Goal: Communication & Community: Answer question/provide support

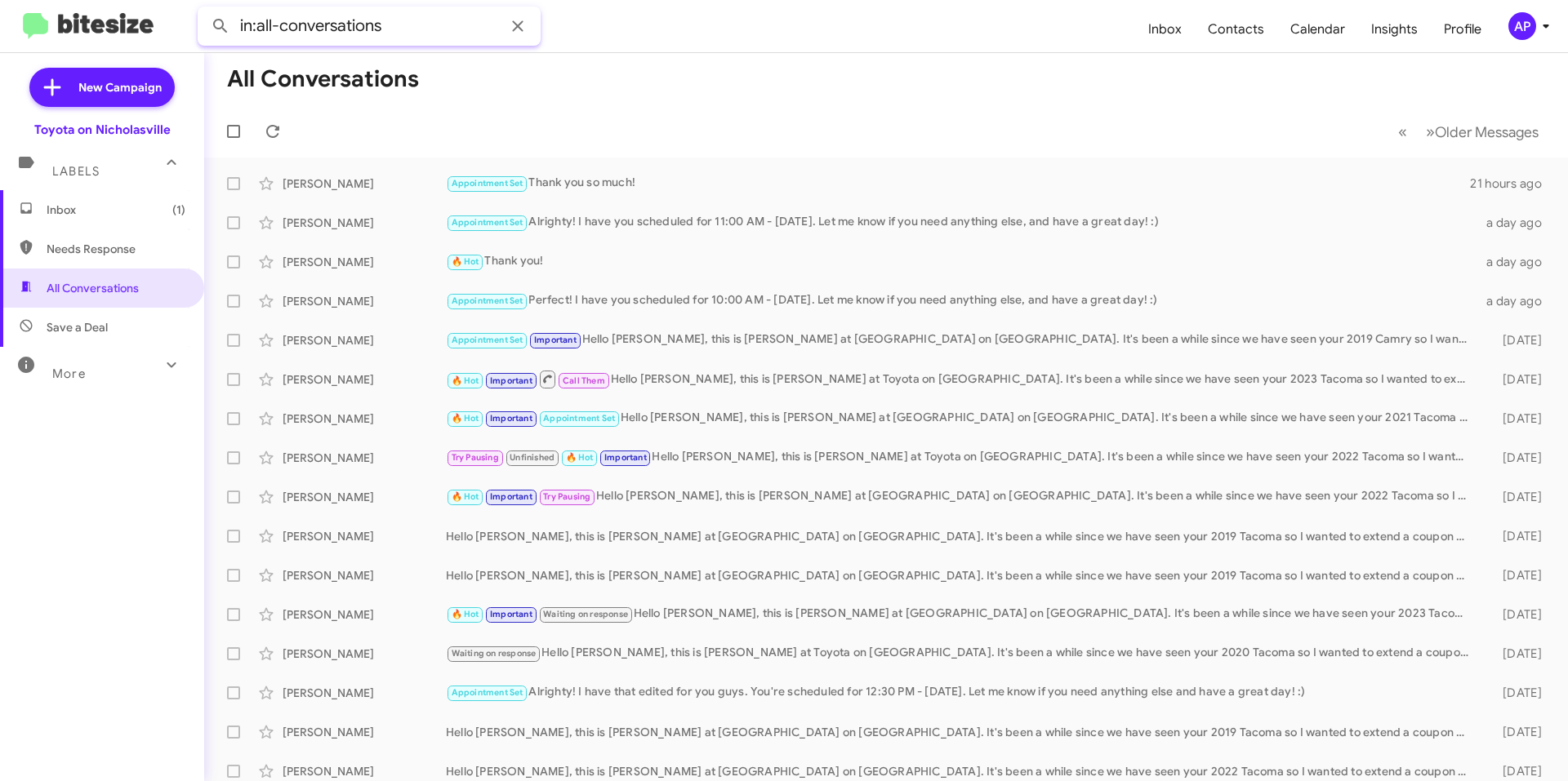
click at [337, 33] on input "in:all-conversations" at bounding box center [369, 26] width 343 height 40
click at [530, 31] on span at bounding box center [518, 26] width 33 height 19
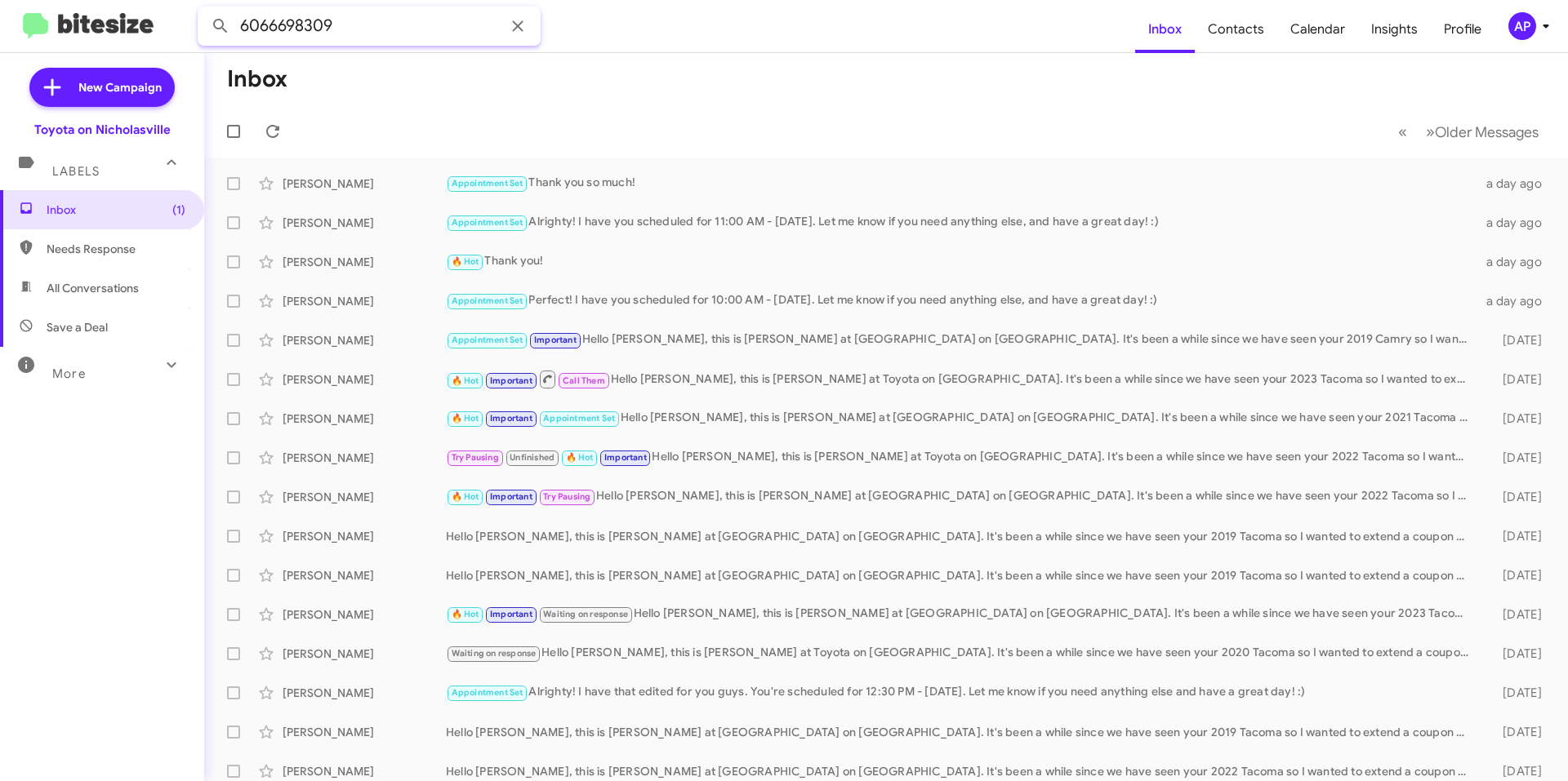
type input "6066698309"
click at [204, 10] on button at bounding box center [221, 27] width 33 height 33
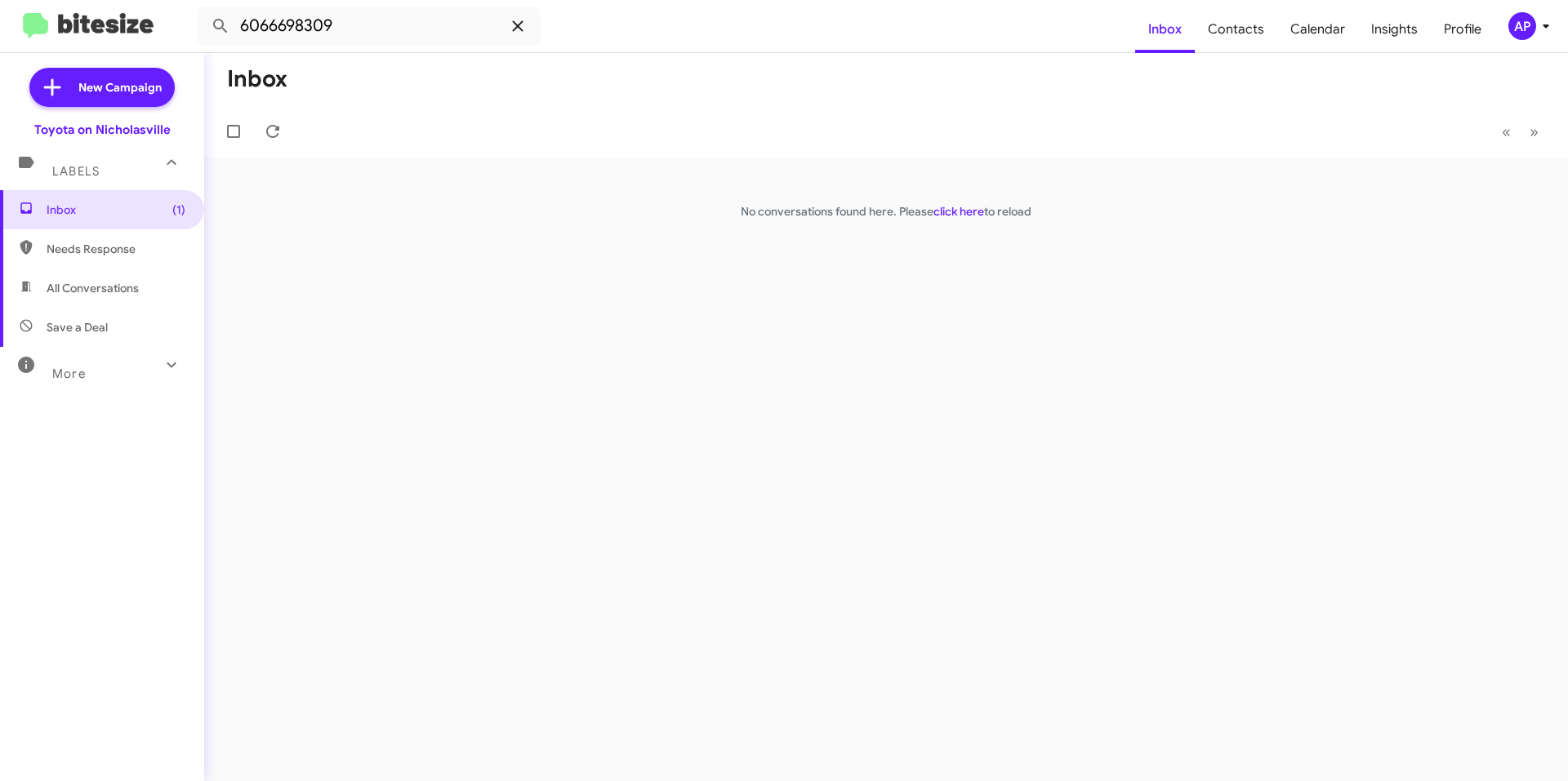
click at [519, 26] on icon at bounding box center [517, 26] width 11 height 11
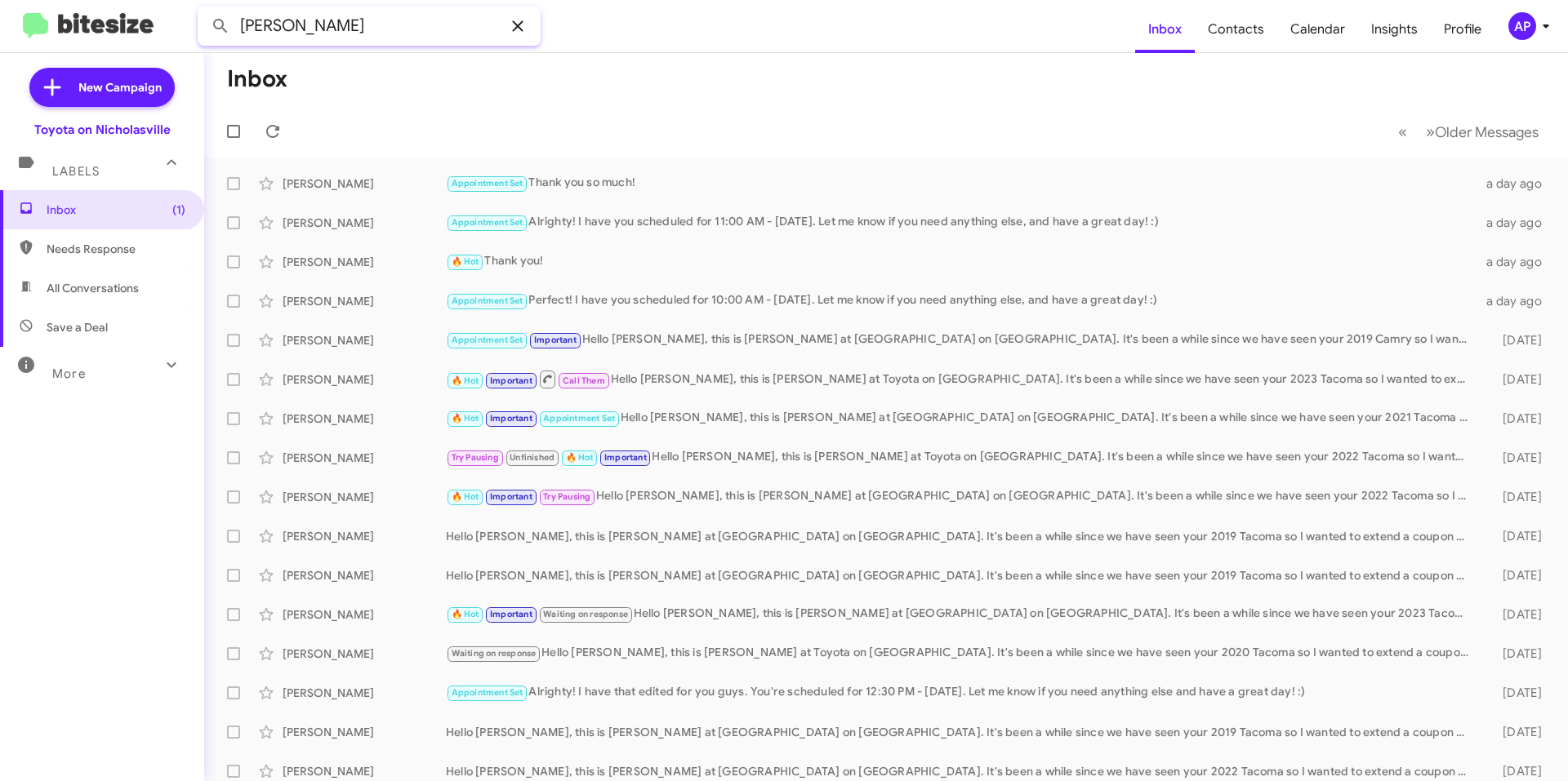
type input "[PERSON_NAME]"
click at [204, 10] on button at bounding box center [221, 27] width 33 height 33
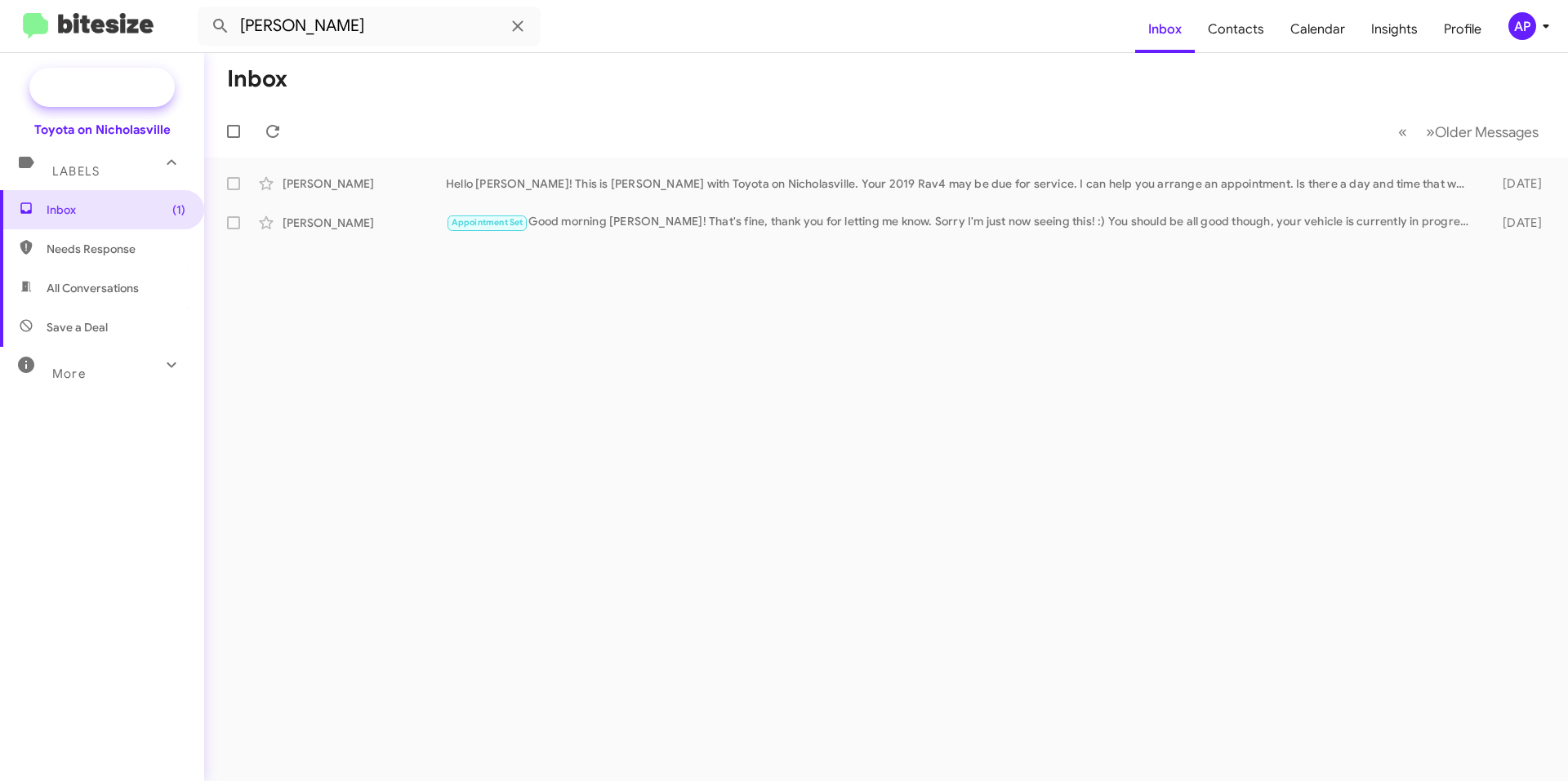
click at [116, 97] on span "New Campaign" at bounding box center [102, 87] width 145 height 40
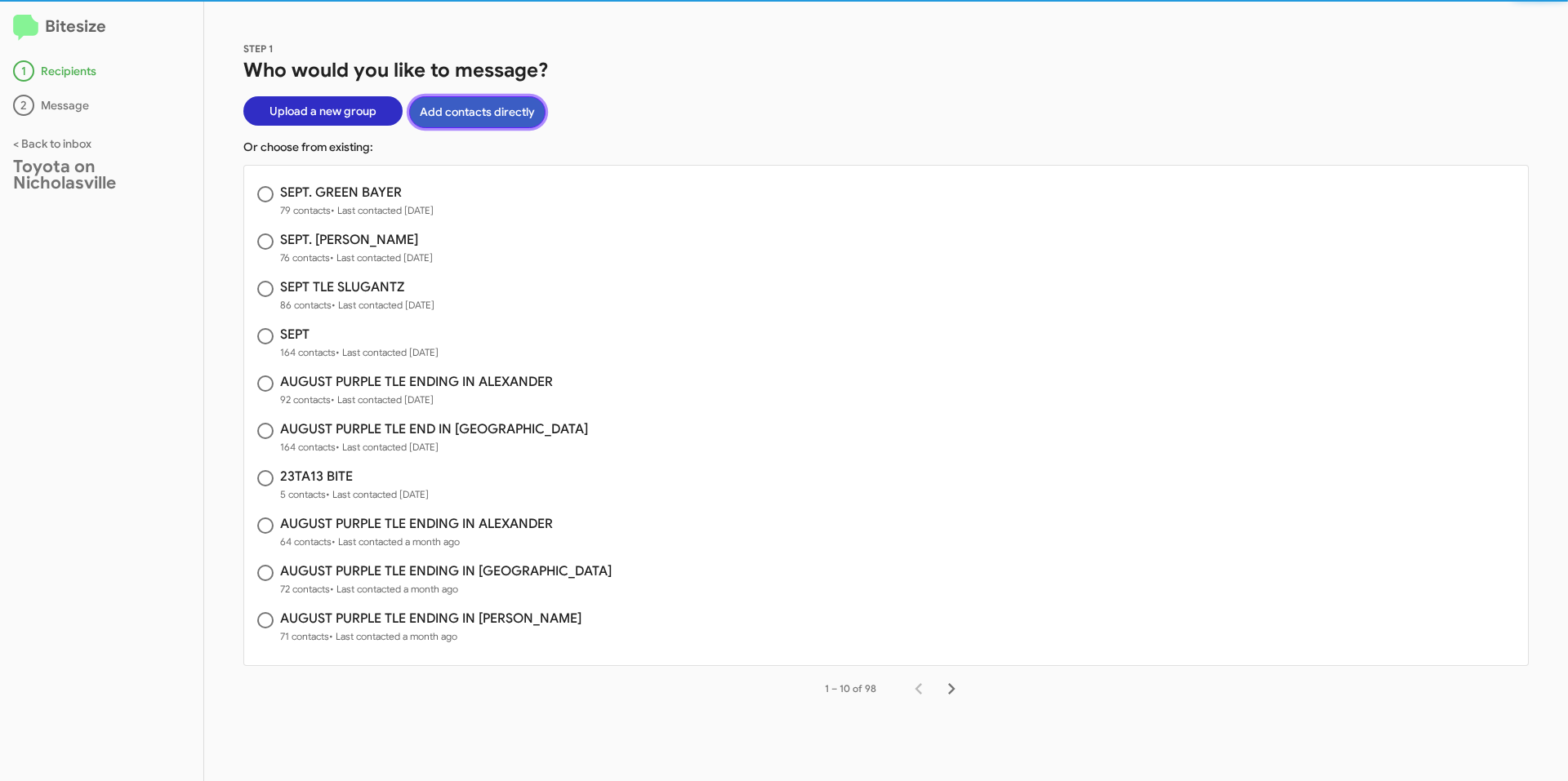
click at [470, 111] on button "Add contacts directly" at bounding box center [478, 112] width 136 height 32
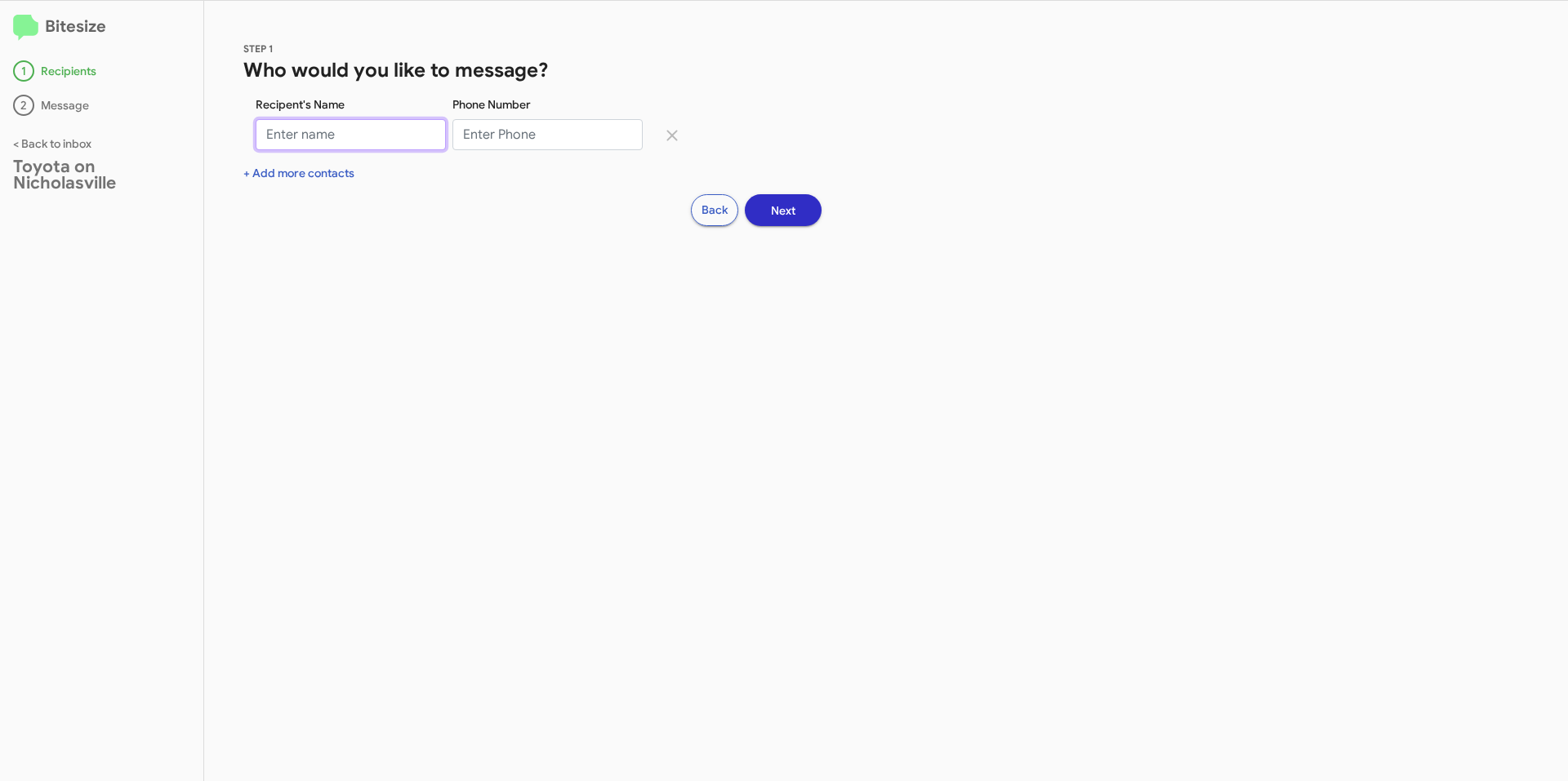
click at [377, 138] on input "Recipent's Name" at bounding box center [351, 135] width 190 height 31
type input "[PERSON_NAME]"
click at [571, 142] on input "Phone Number" at bounding box center [548, 135] width 190 height 31
type input "6066698309"
click at [778, 208] on span "Next" at bounding box center [783, 211] width 25 height 29
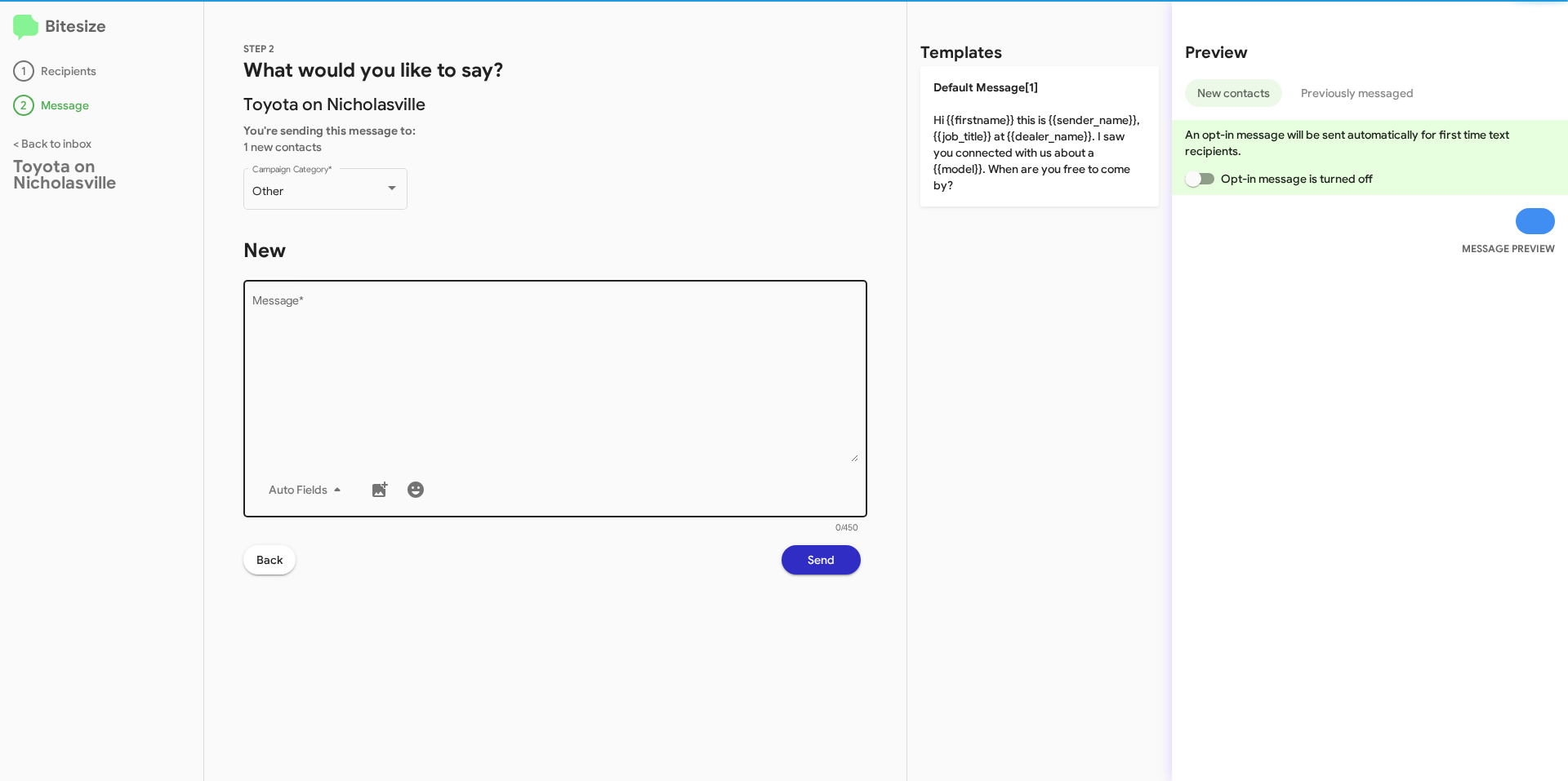
click at [496, 322] on textarea "Message *" at bounding box center [555, 378] width 606 height 167
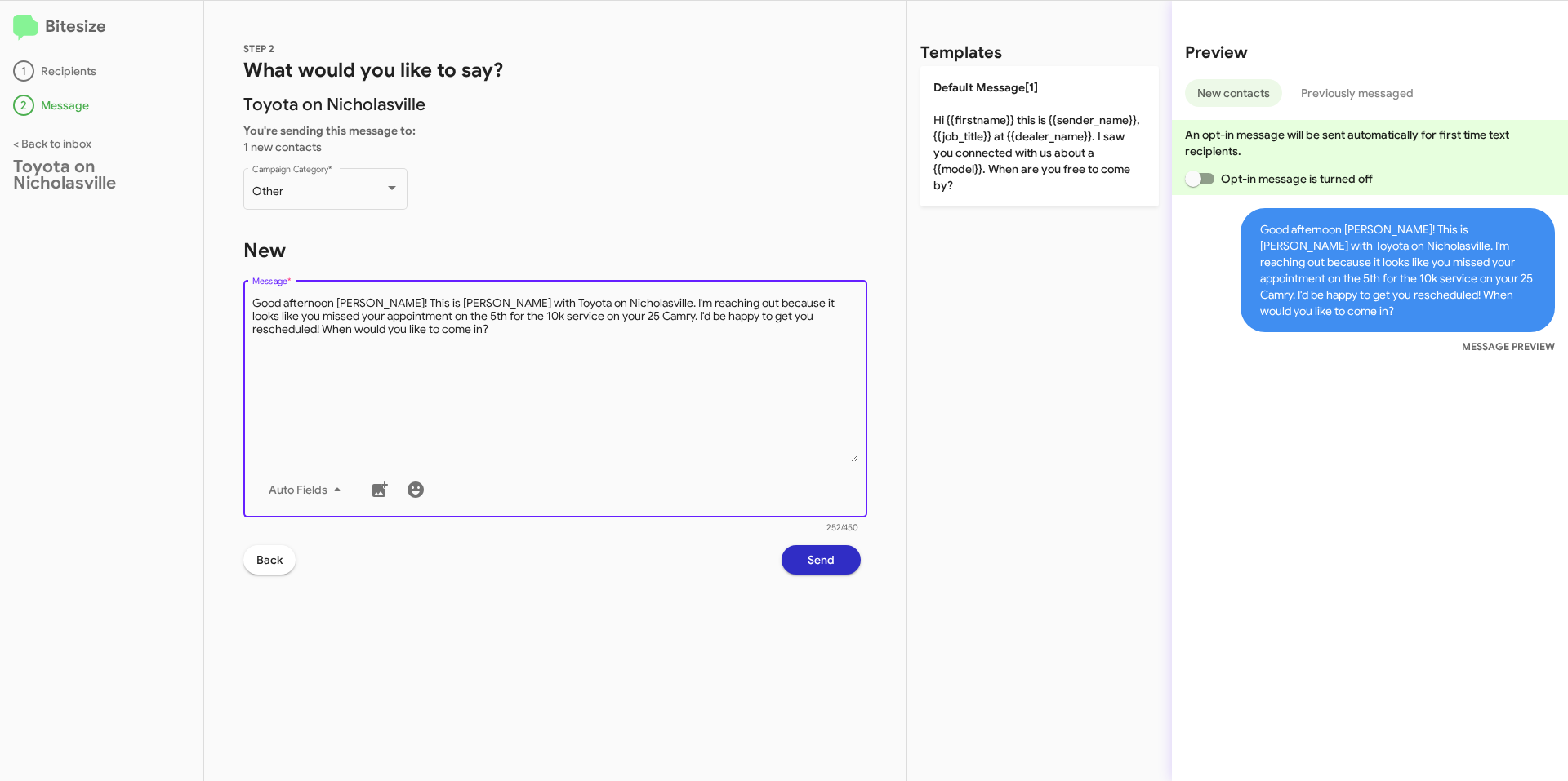
click at [732, 366] on textarea "Message *" at bounding box center [555, 378] width 606 height 167
type textarea "Good afternoon [PERSON_NAME]! This is [PERSON_NAME] with Toyota on Nicholasvill…"
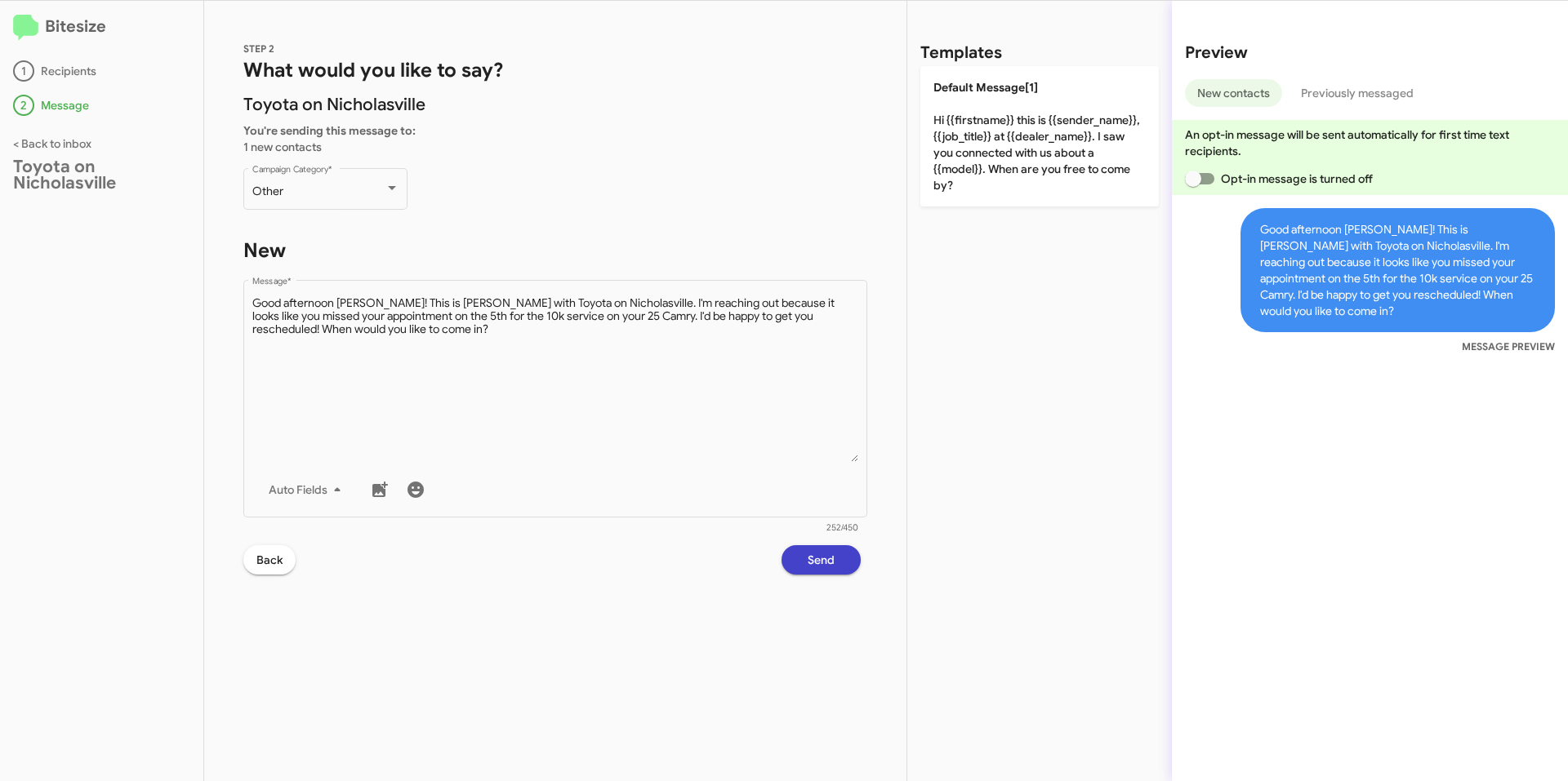
click at [815, 566] on span "Send" at bounding box center [821, 560] width 27 height 29
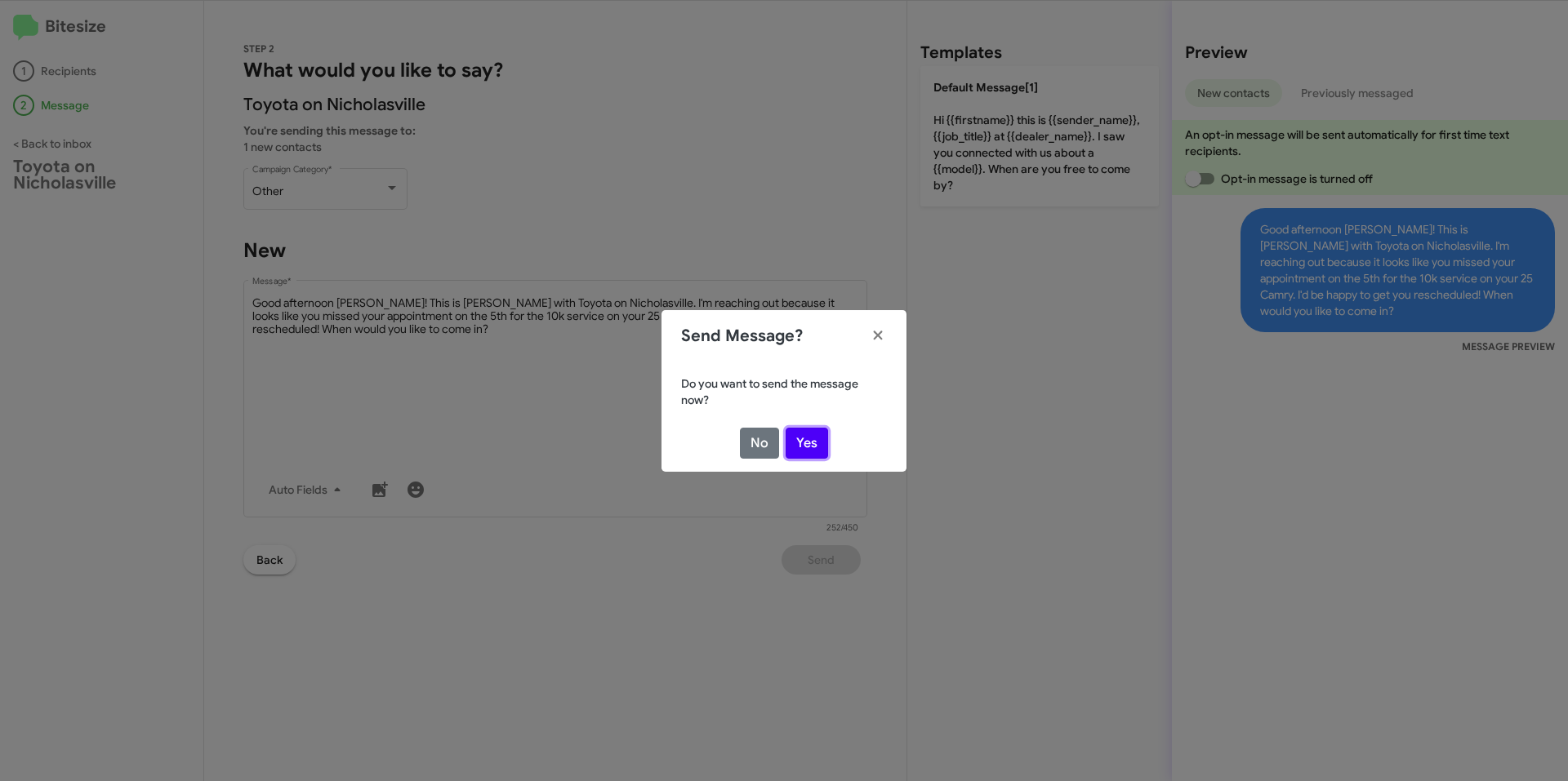
click at [810, 439] on button "Yes" at bounding box center [807, 443] width 42 height 31
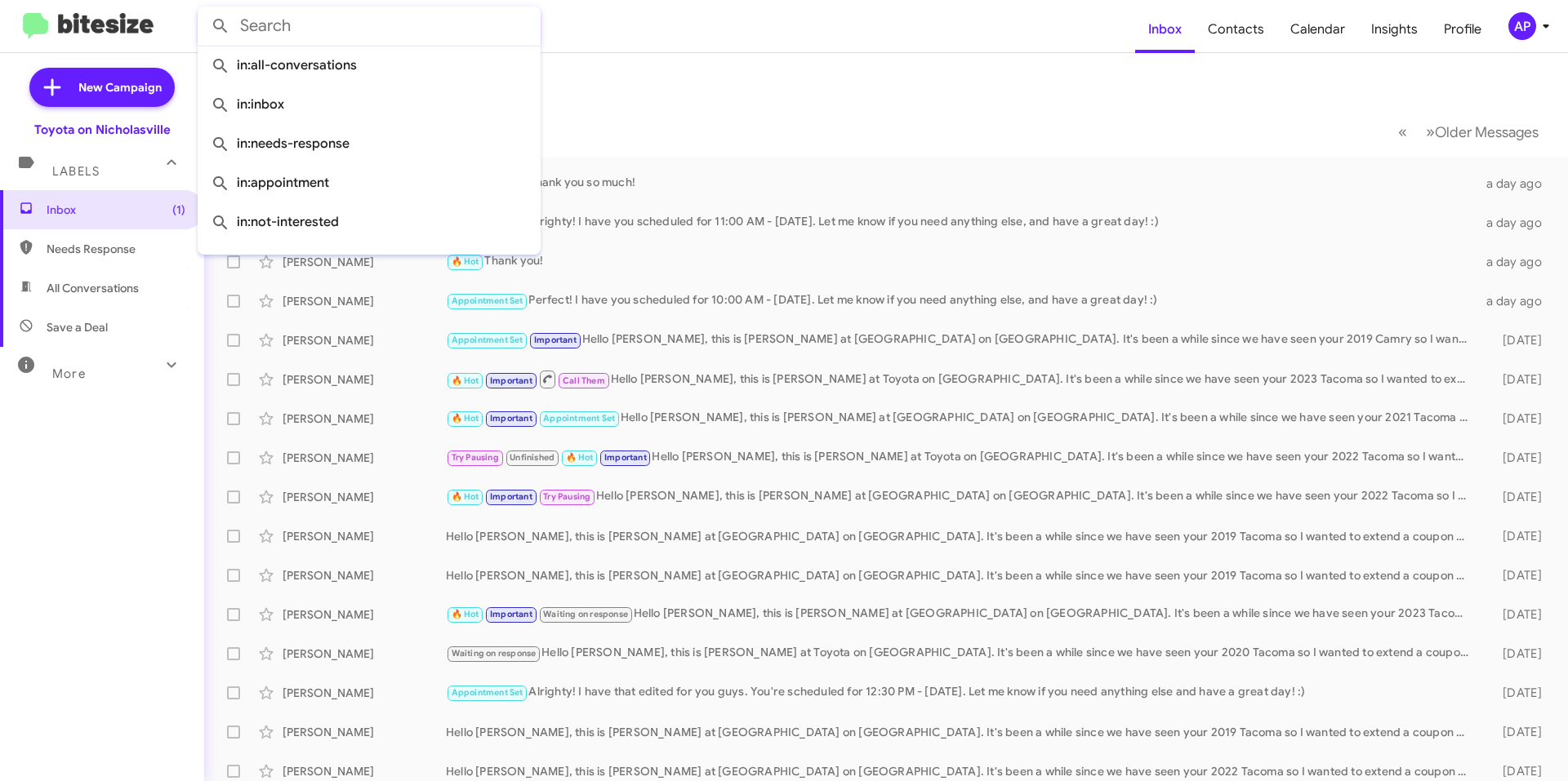
click at [374, 38] on input "text" at bounding box center [369, 26] width 343 height 40
paste input "8595398876"
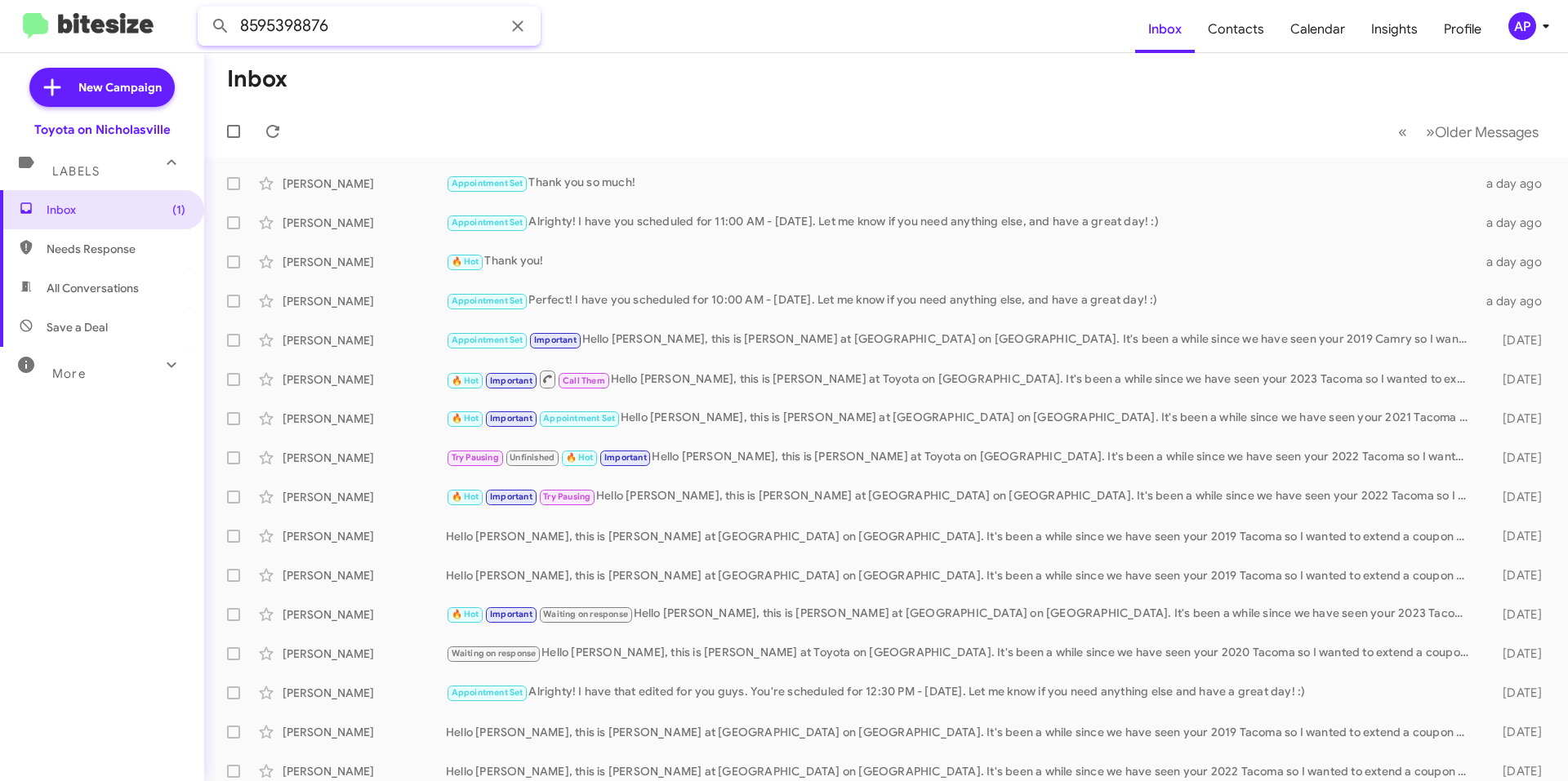
type input "8595398876"
click at [204, 10] on button at bounding box center [221, 27] width 33 height 33
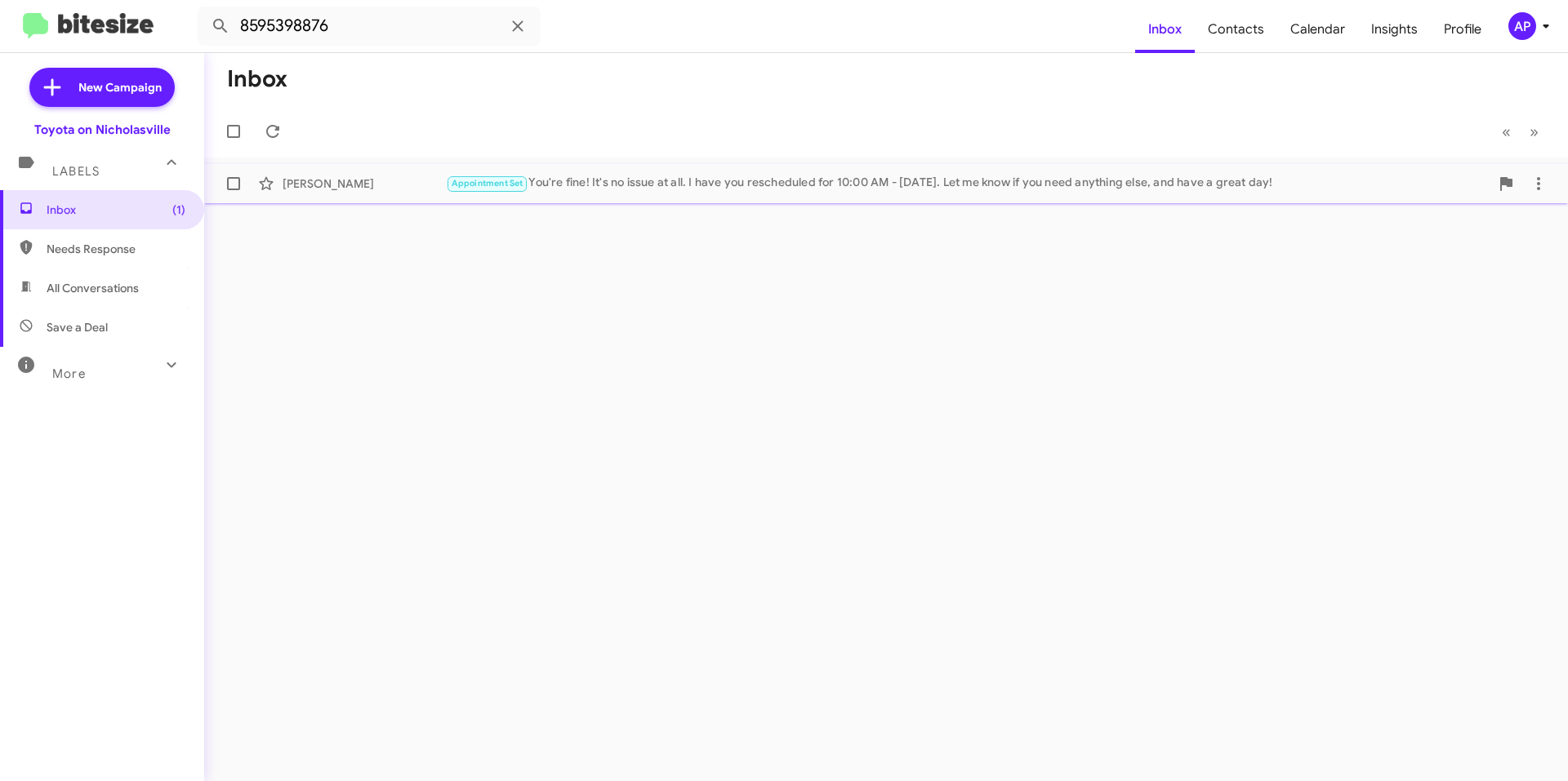
click at [655, 179] on div "Appointment Set You're fine! It's no issue at all. I have you rescheduled for 1…" at bounding box center [968, 183] width 1043 height 18
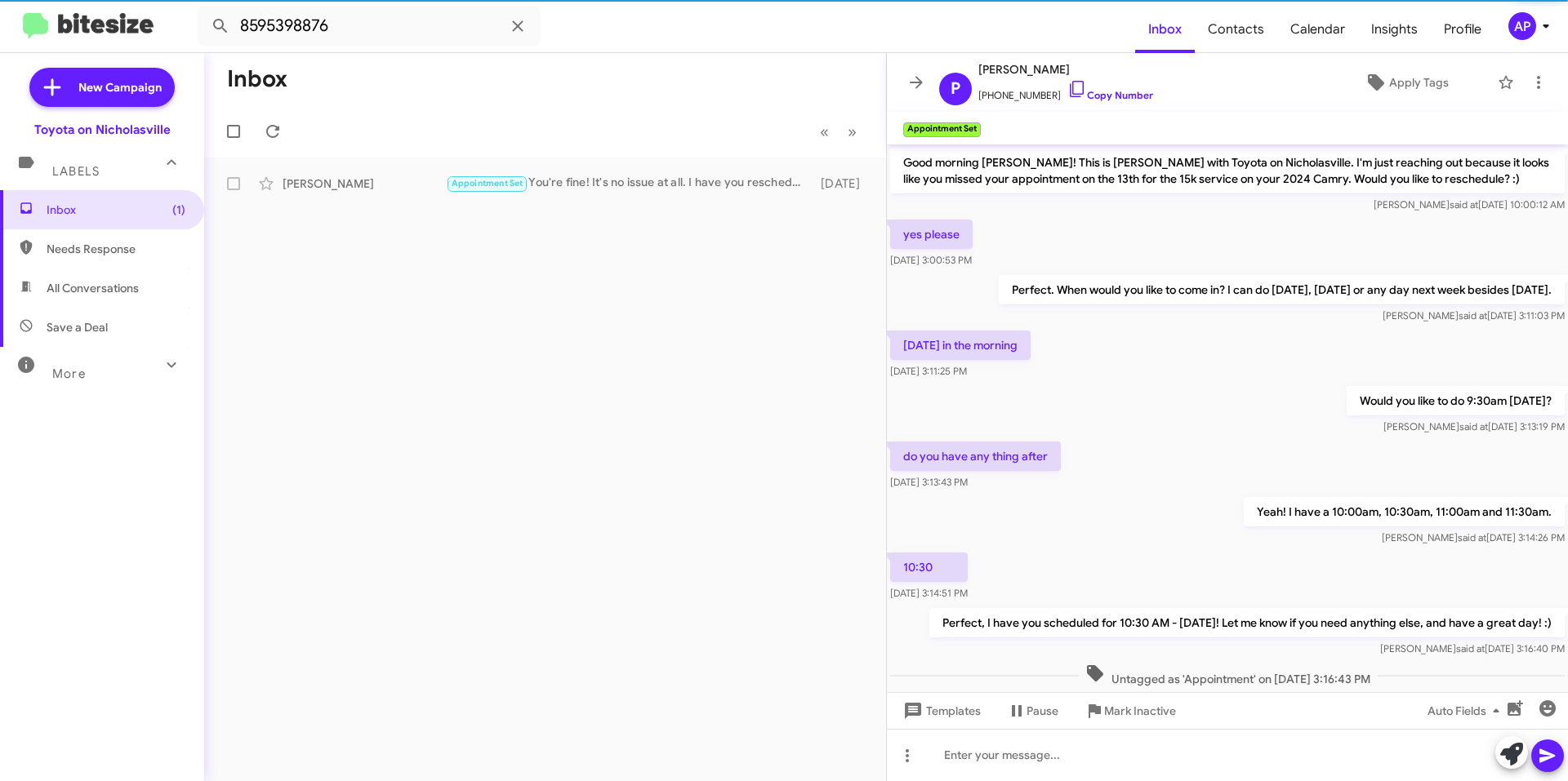
scroll to position [227, 0]
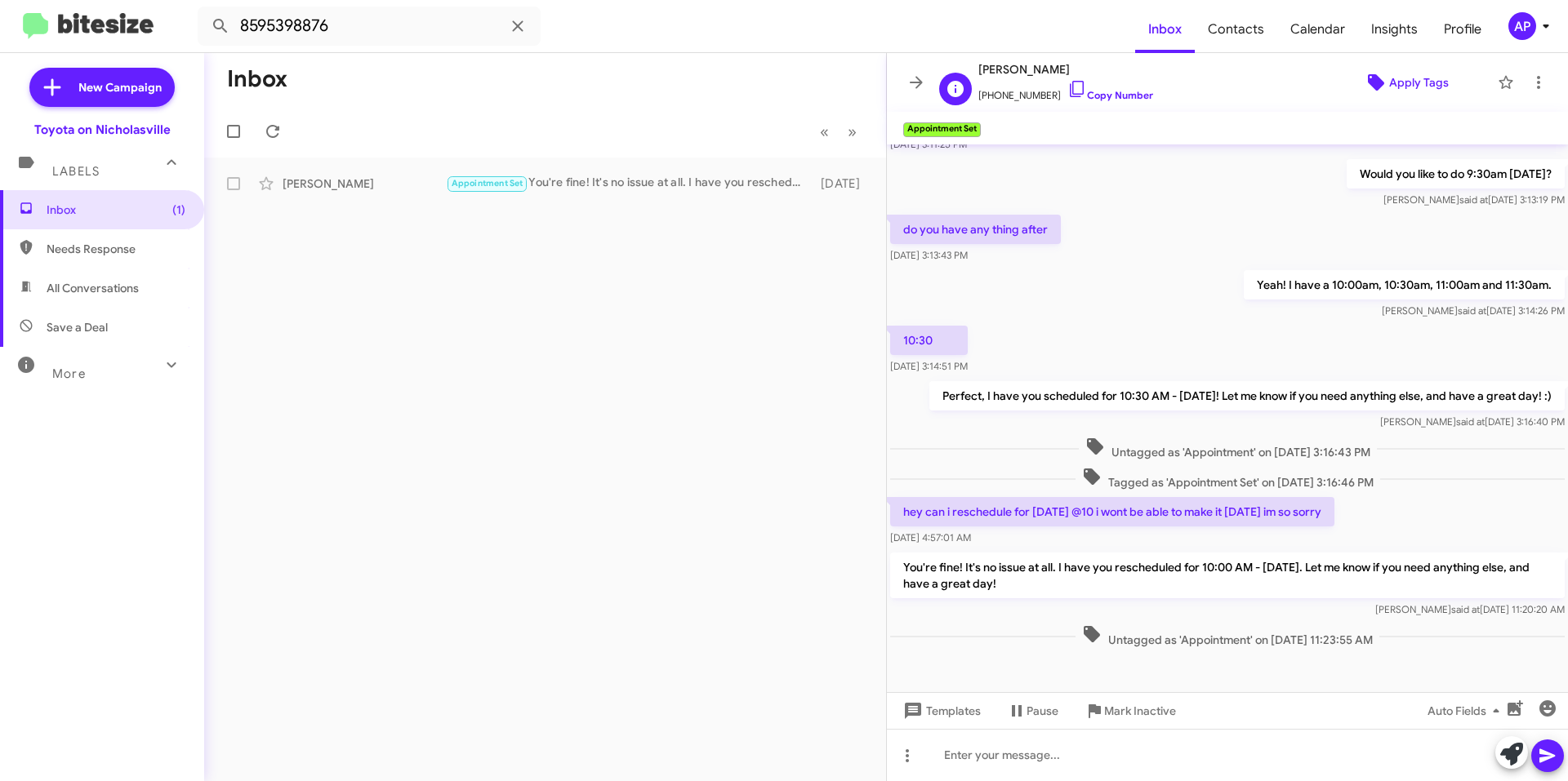
click at [1389, 86] on span "Apply Tags" at bounding box center [1419, 83] width 60 height 29
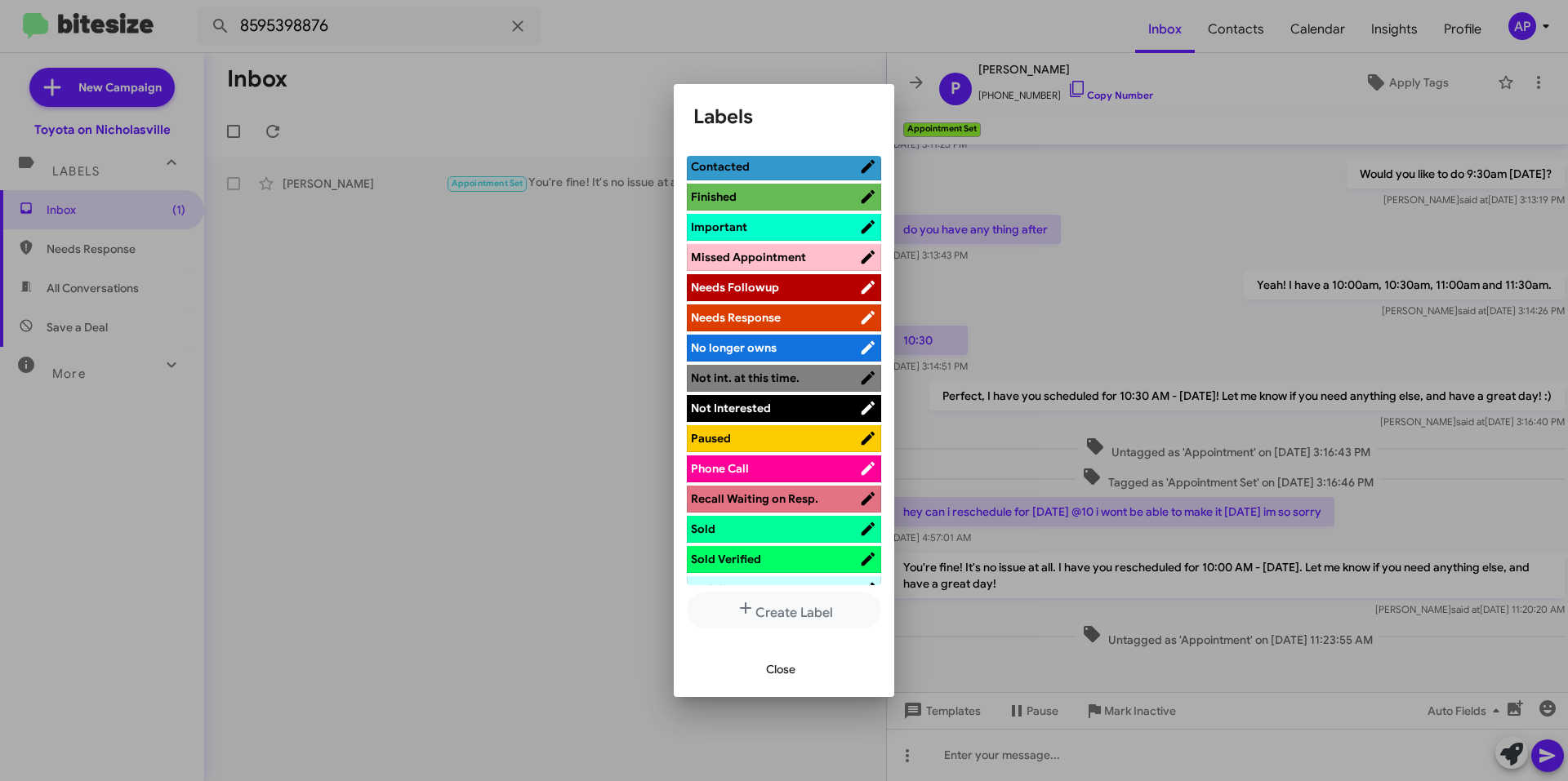
scroll to position [133, 0]
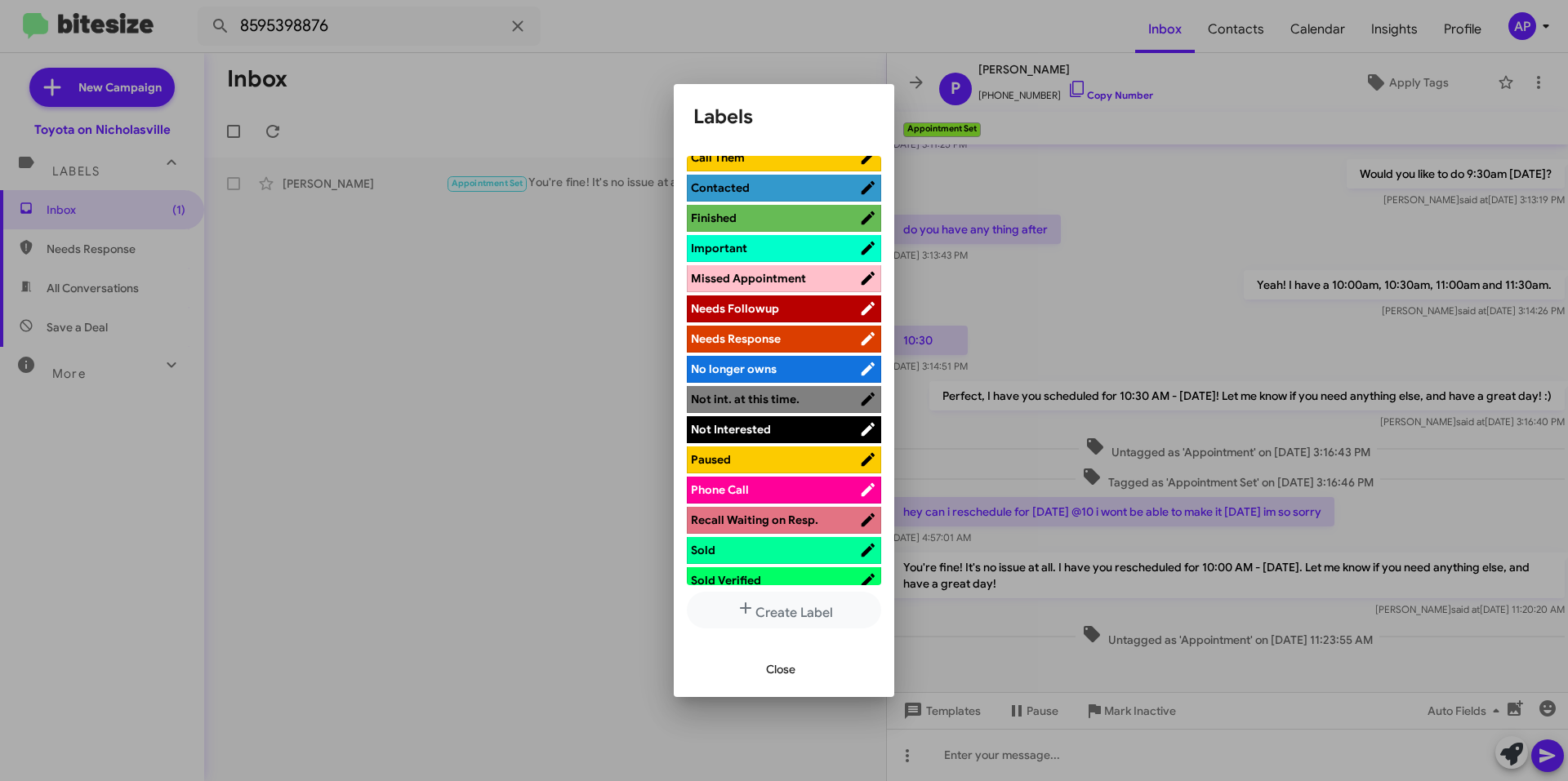
click at [782, 275] on span "Missed Appointment" at bounding box center [748, 279] width 115 height 15
click at [773, 678] on span "Close" at bounding box center [780, 670] width 29 height 29
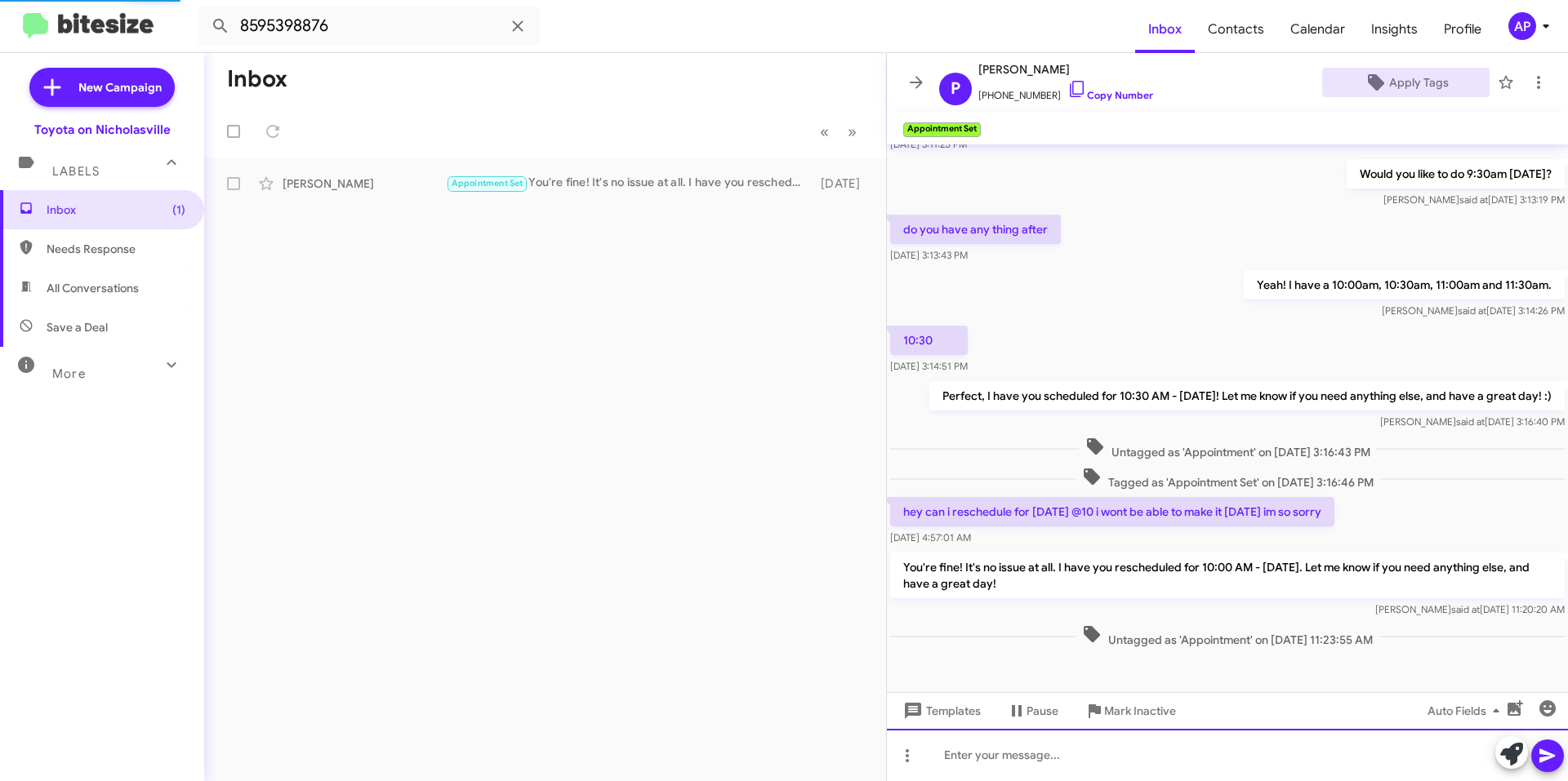
click at [1043, 756] on div at bounding box center [1228, 755] width 681 height 52
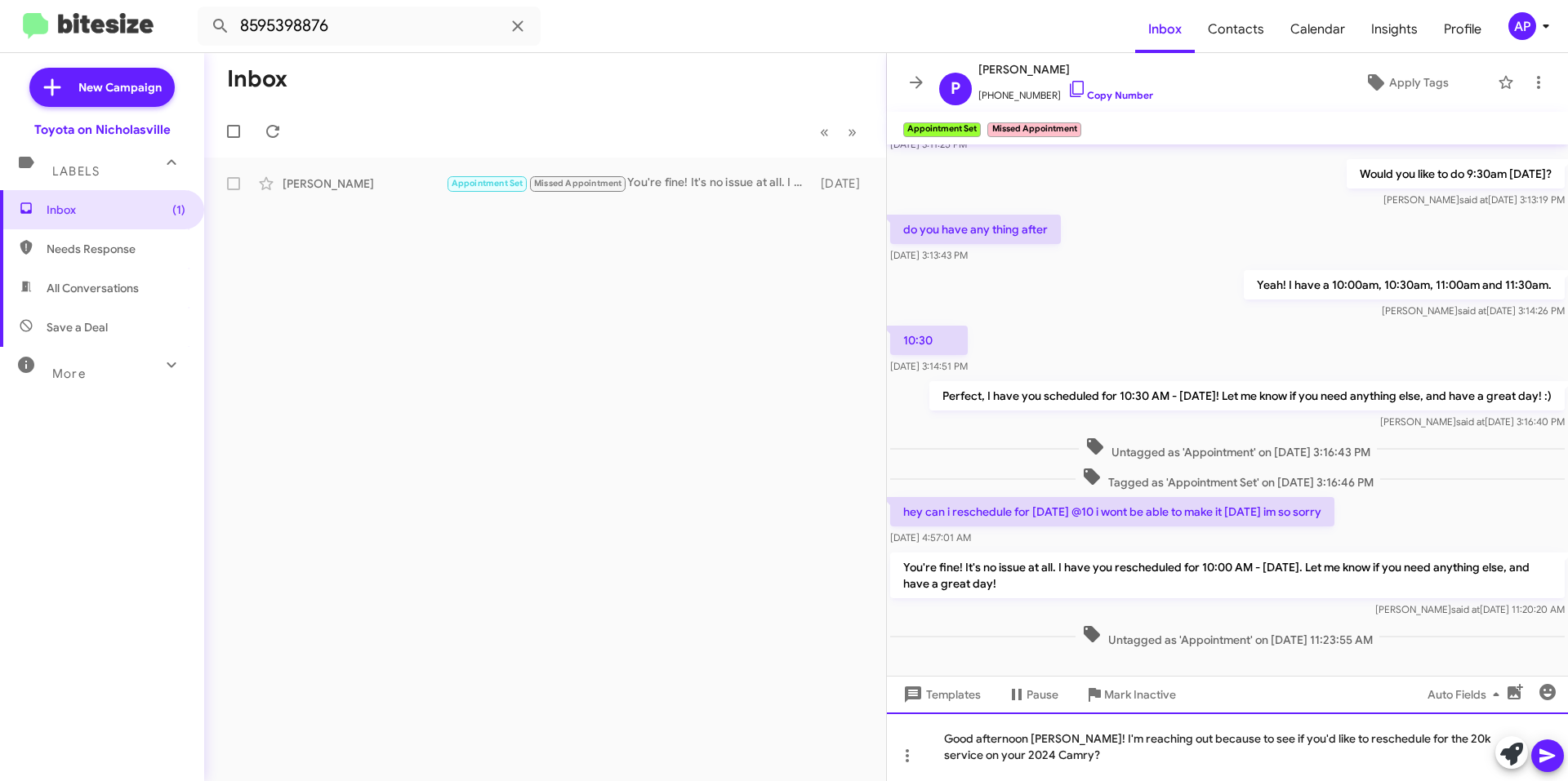
click at [1157, 740] on div "Good afternoon [PERSON_NAME]! I'm reaching out because to see if you'd like to …" at bounding box center [1228, 747] width 681 height 69
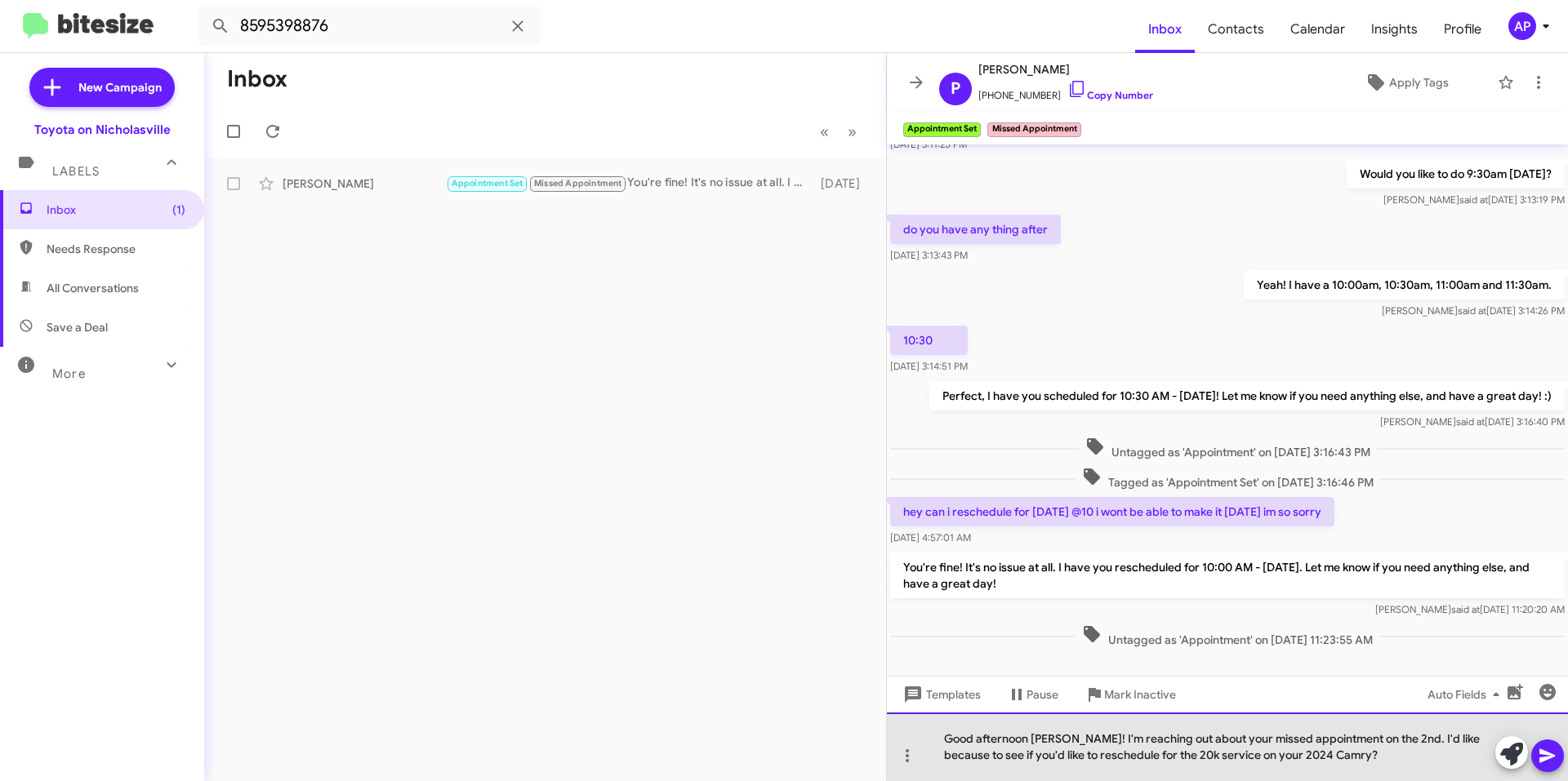
drag, startPoint x: 1475, startPoint y: 736, endPoint x: 1426, endPoint y: 733, distance: 49.1
click at [1426, 733] on div "Good afternoon [PERSON_NAME]! I'm reaching out about your missed appointment on…" at bounding box center [1228, 747] width 681 height 69
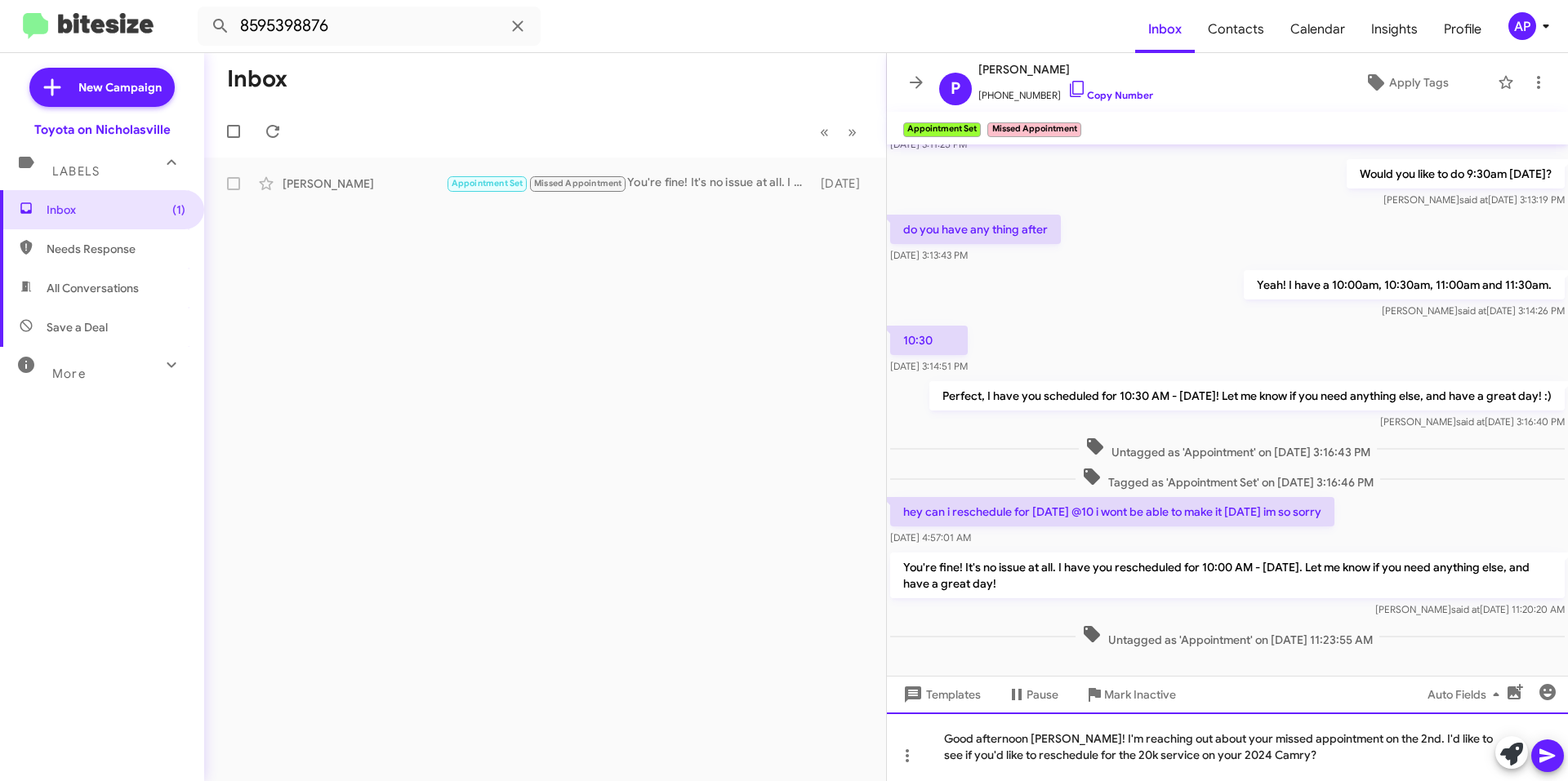
click at [1315, 762] on div "Good afternoon [PERSON_NAME]! I'm reaching out about your missed appointment on…" at bounding box center [1228, 747] width 681 height 69
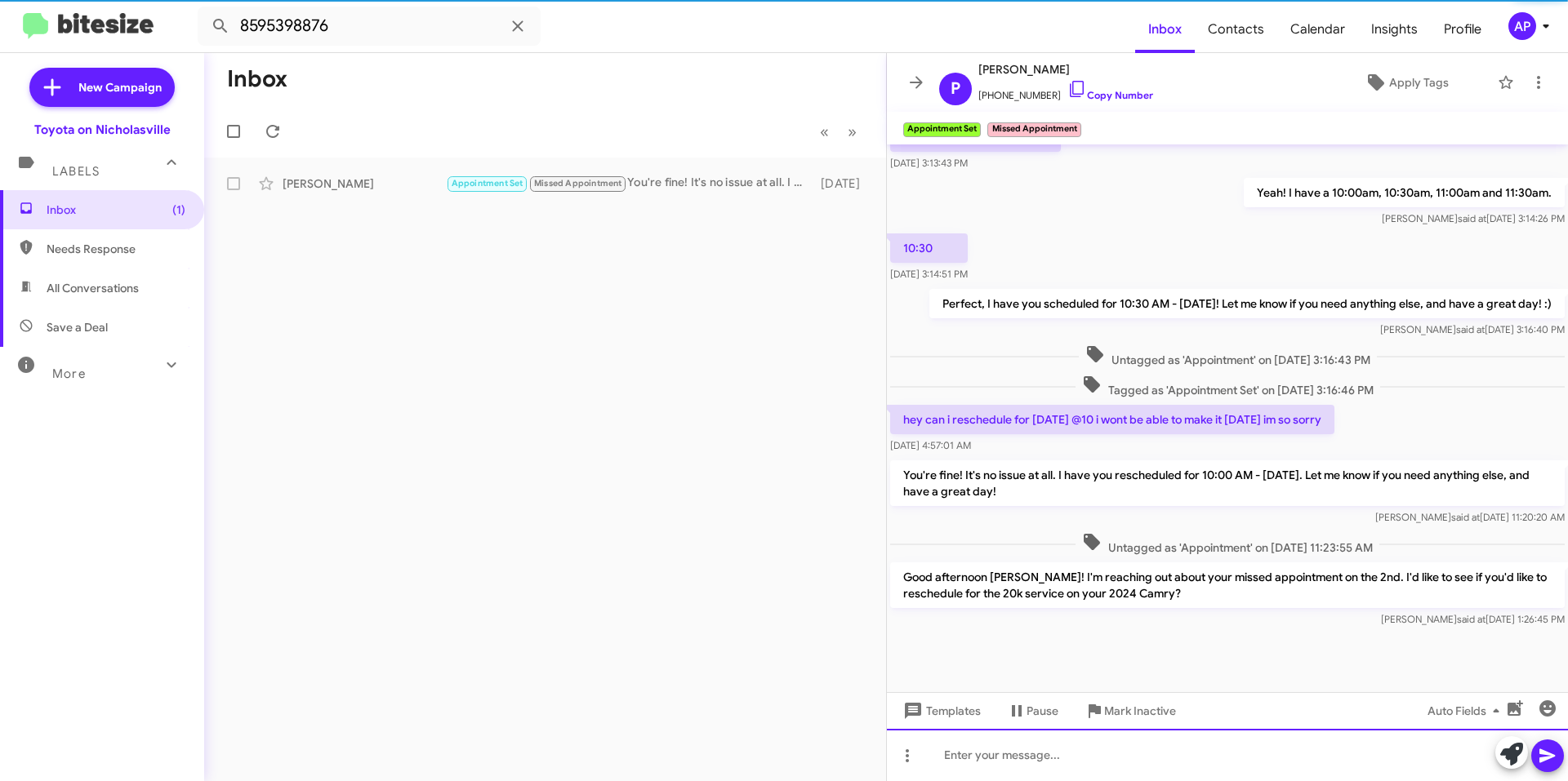
scroll to position [336, 0]
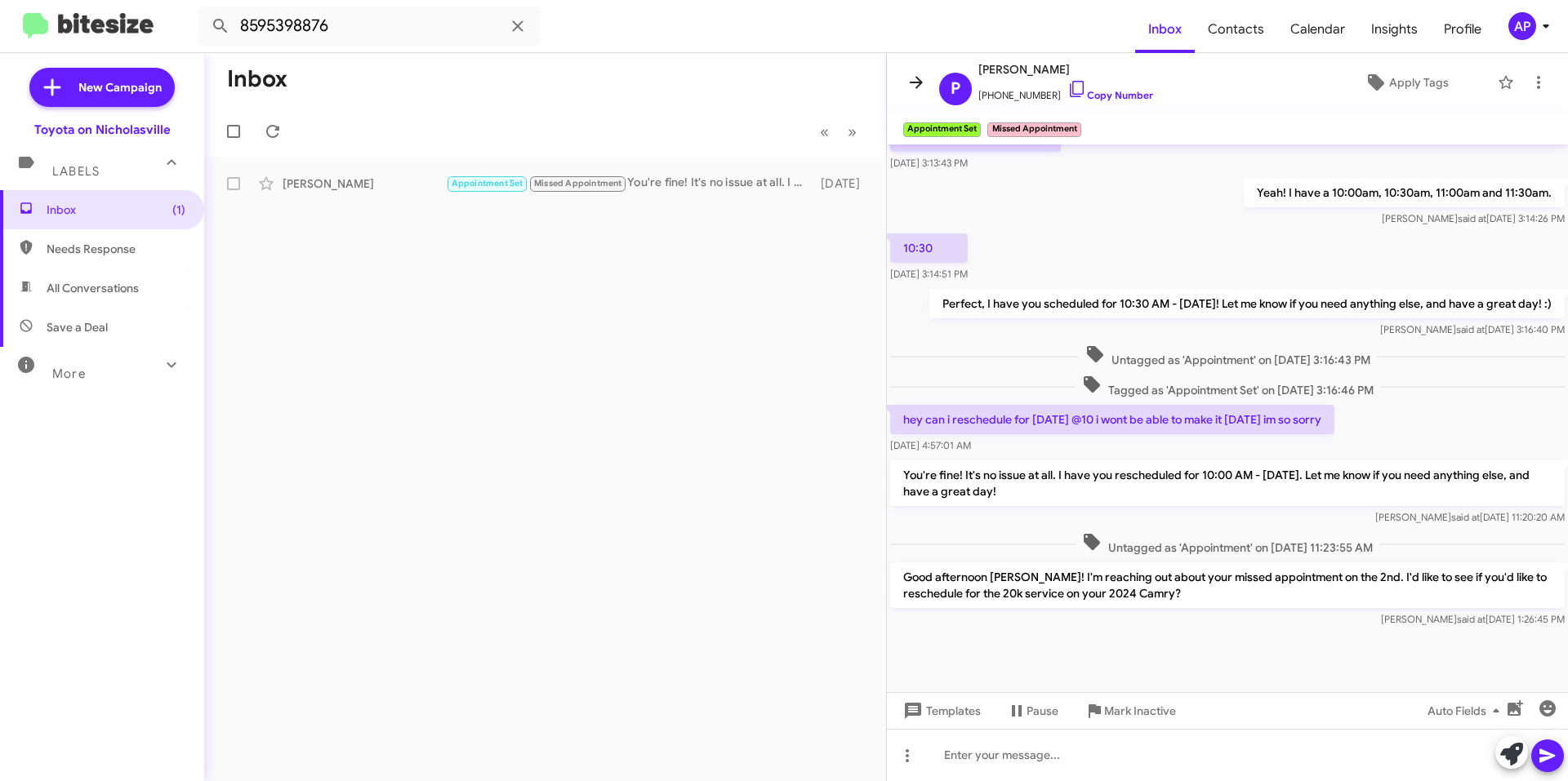
click at [911, 77] on icon at bounding box center [916, 82] width 19 height 19
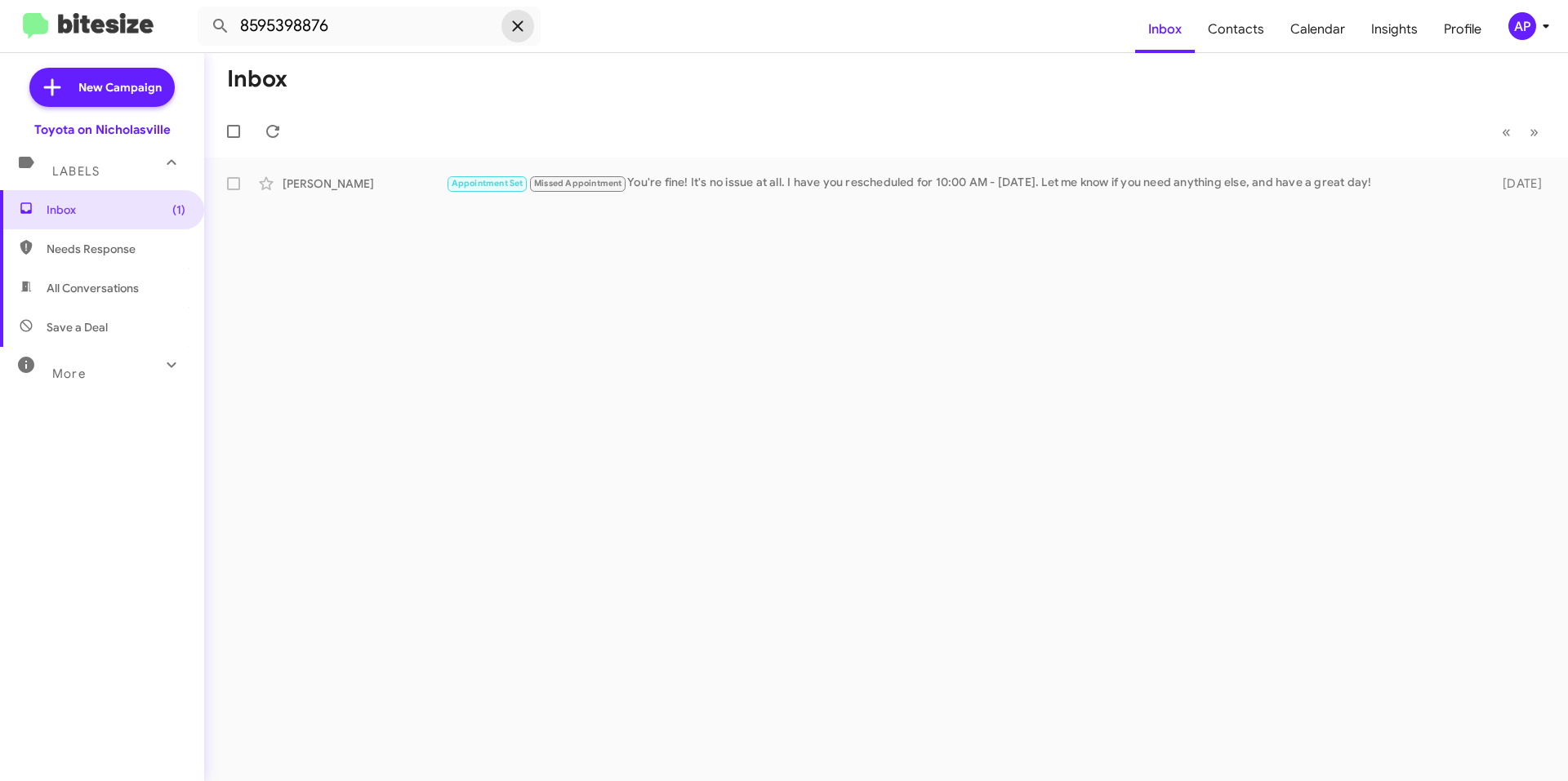
click at [512, 26] on icon at bounding box center [517, 26] width 19 height 19
